Goal: Task Accomplishment & Management: Manage account settings

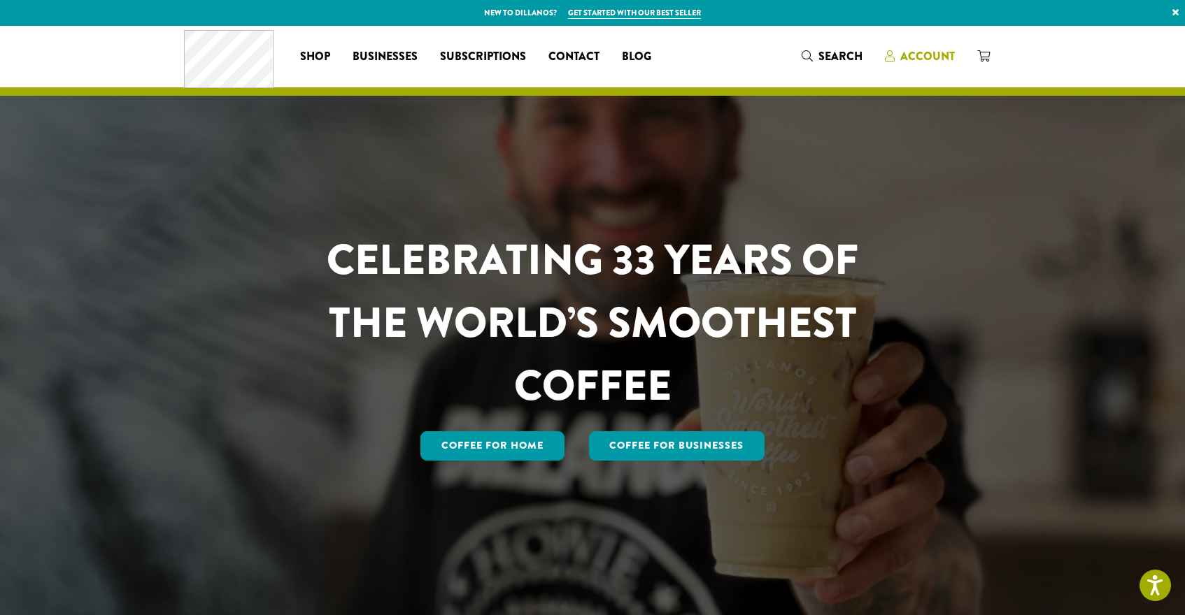
click at [934, 57] on span "Account" at bounding box center [927, 56] width 55 height 16
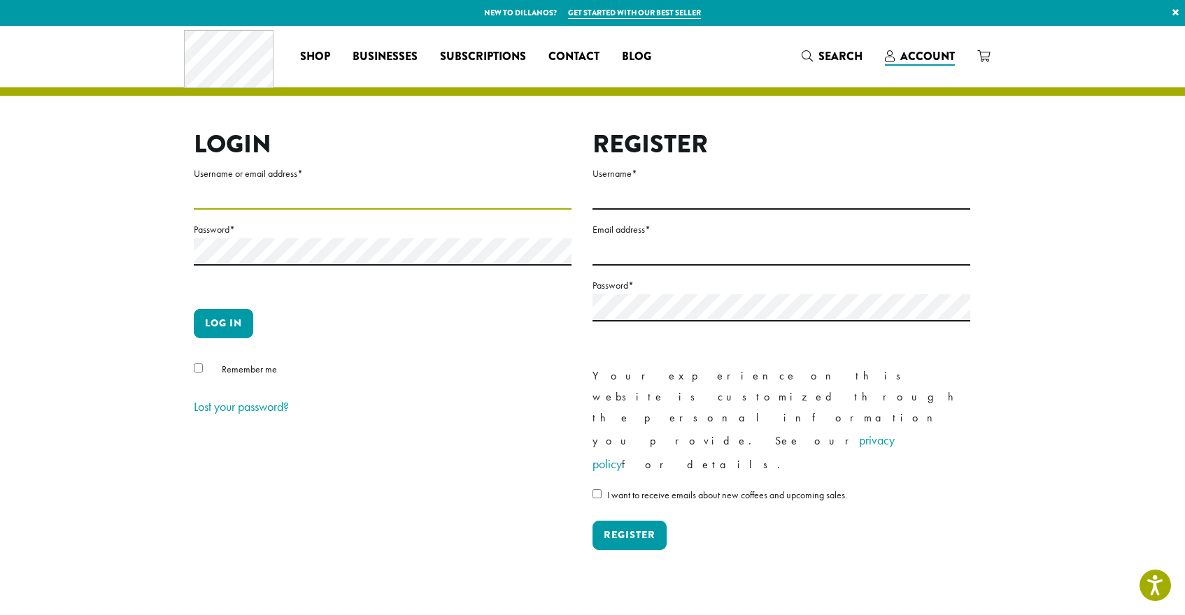
click at [213, 189] on input "Username or email address *" at bounding box center [383, 196] width 378 height 27
type input "**********"
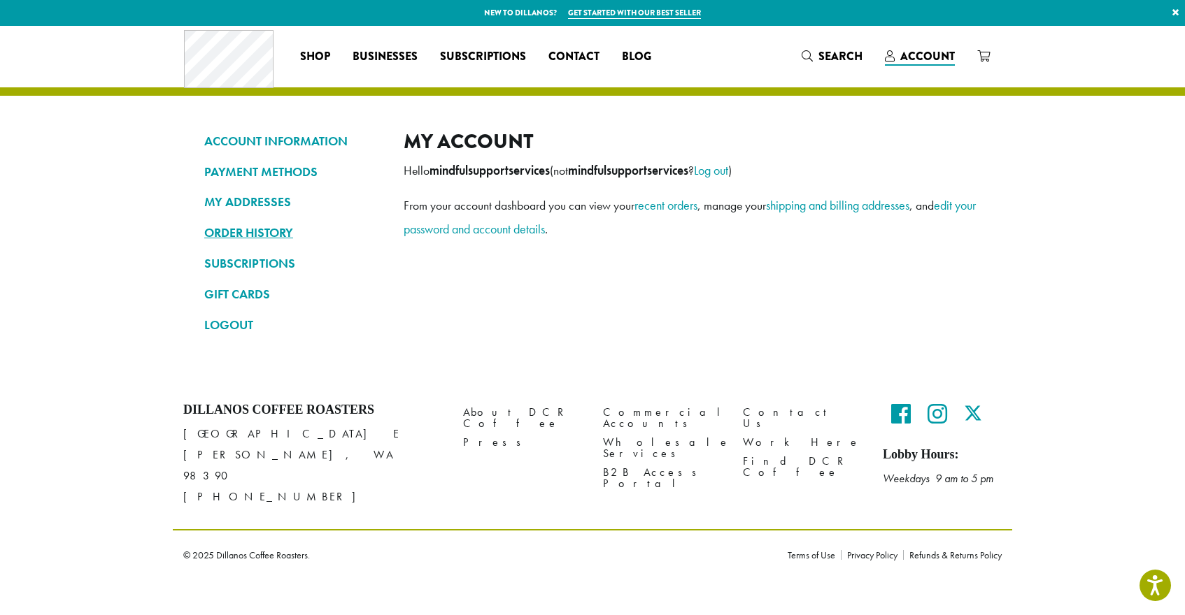
click at [255, 230] on link "ORDER HISTORY" at bounding box center [293, 233] width 178 height 24
